Goal: Task Accomplishment & Management: Manage account settings

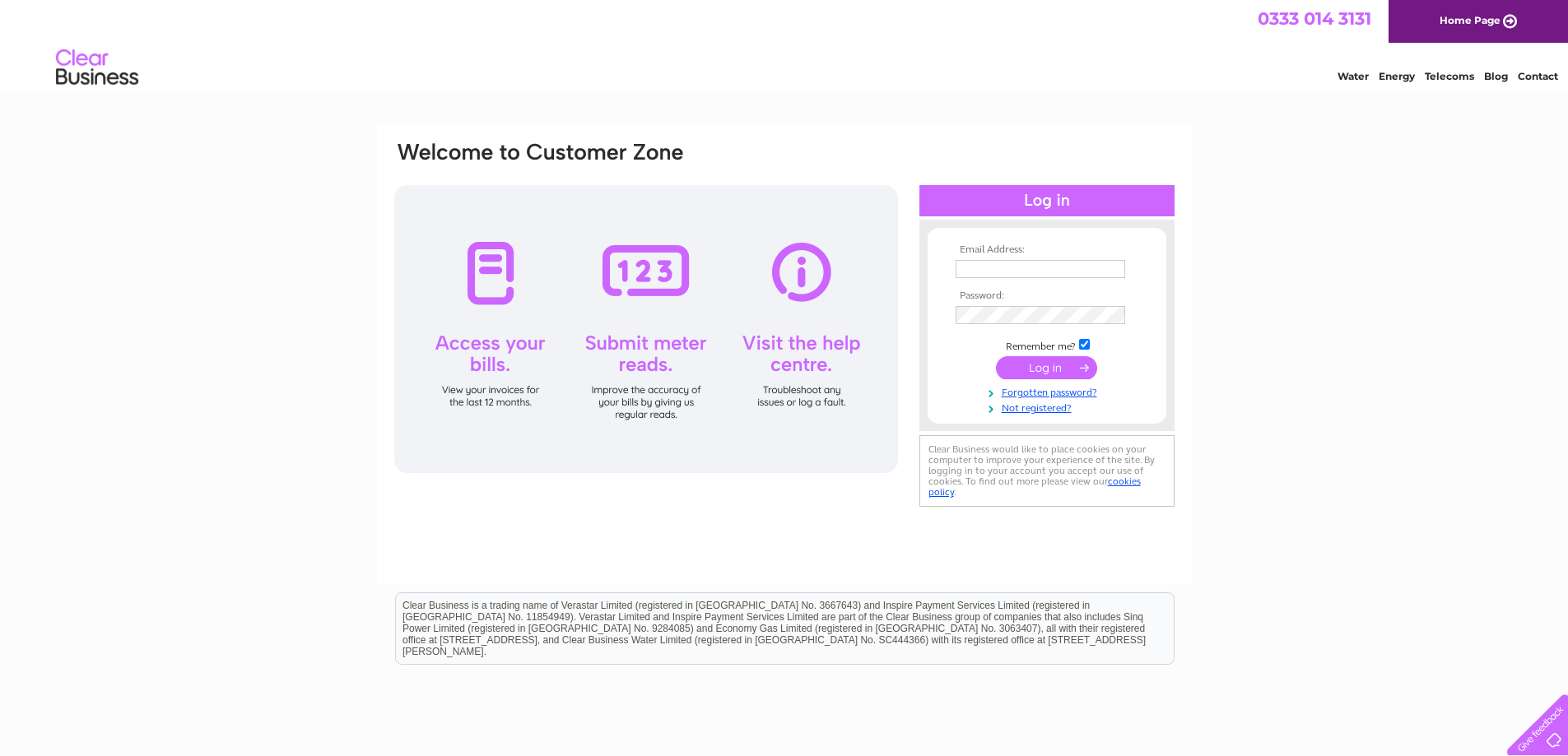
type input "[EMAIL_ADDRESS][PERSON_NAME][DOMAIN_NAME]"
click at [1036, 367] on input "submit" at bounding box center [1046, 368] width 101 height 23
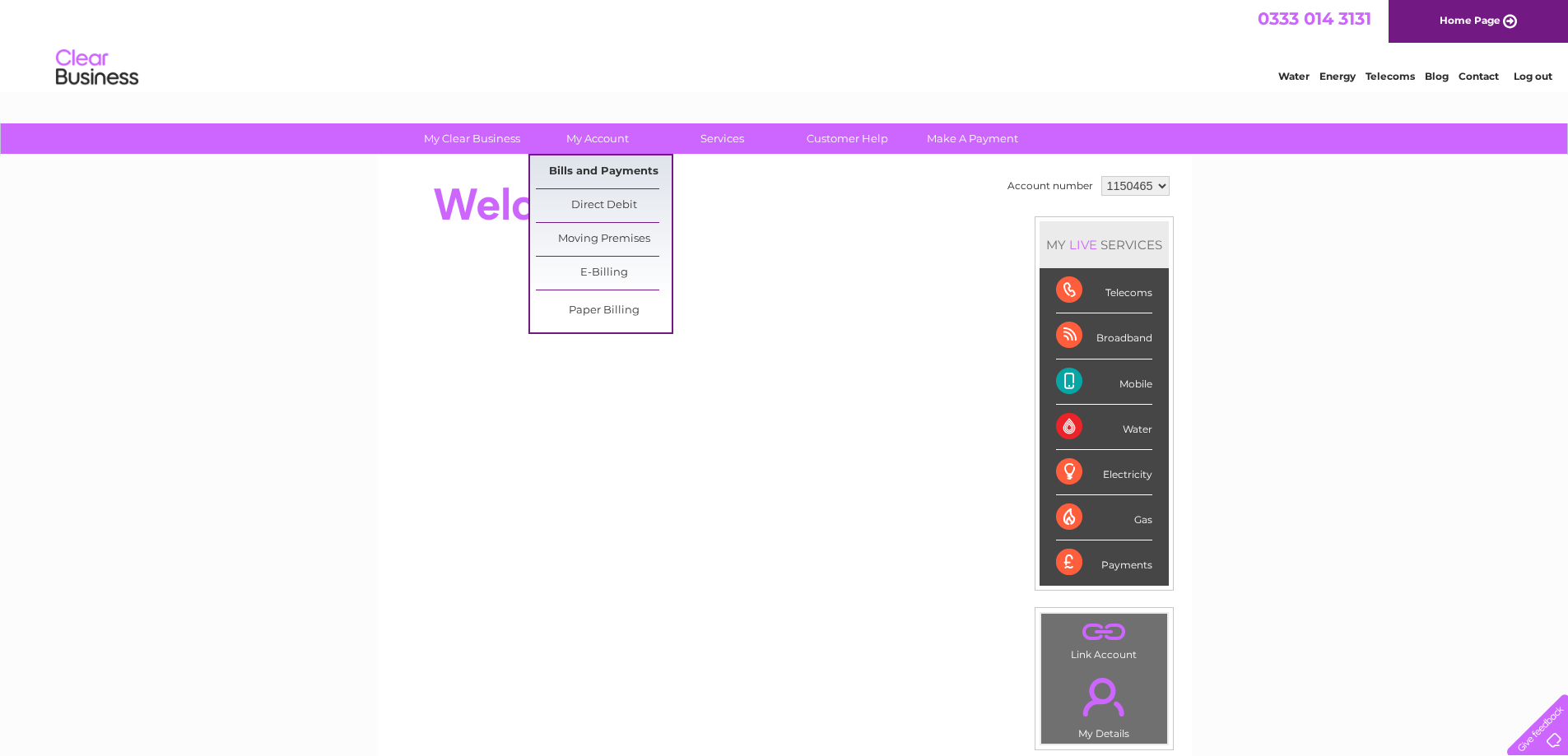
click at [599, 169] on link "Bills and Payments" at bounding box center [603, 172] width 135 height 33
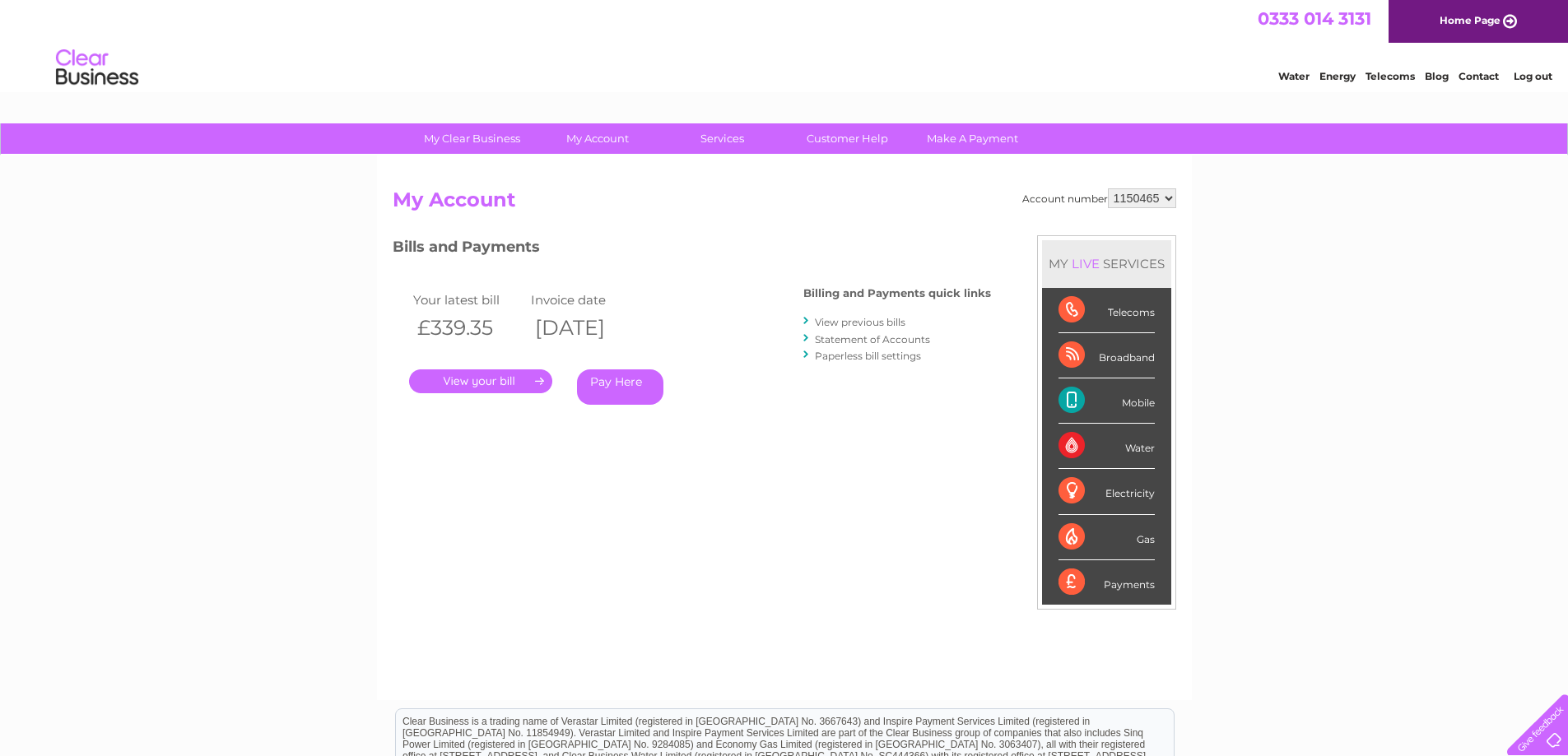
click at [465, 378] on link "." at bounding box center [480, 381] width 143 height 24
